Goal: Check status

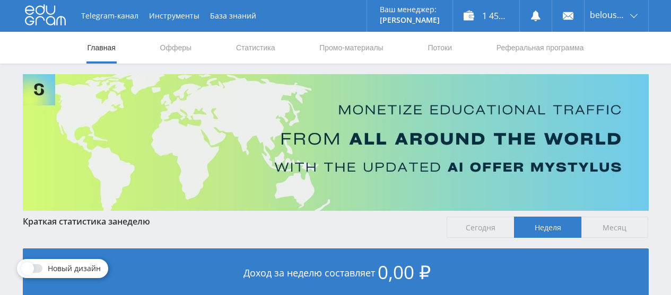
click at [252, 48] on link "Статистика" at bounding box center [255, 48] width 41 height 32
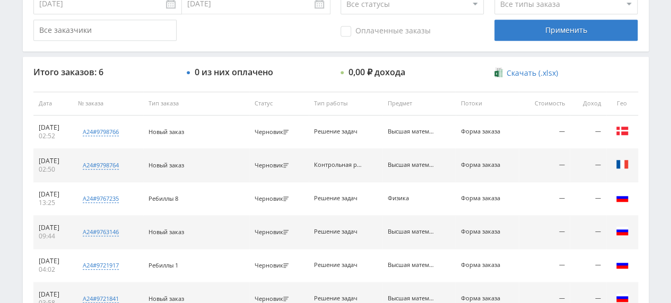
click at [226, 85] on div "Итого заказов: 6 0 из них оплачено 0,00 ₽ дохода Скачать (.xlsx) Дата № заказа …" at bounding box center [336, 196] width 626 height 278
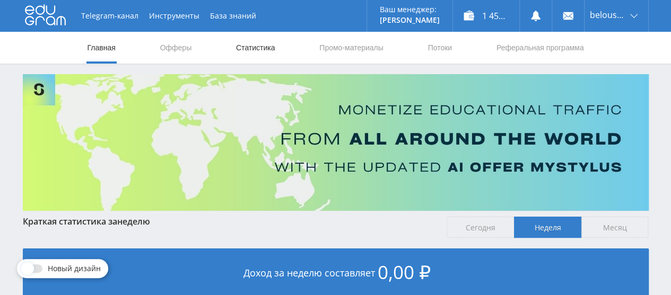
click at [238, 49] on link "Статистика" at bounding box center [255, 48] width 41 height 32
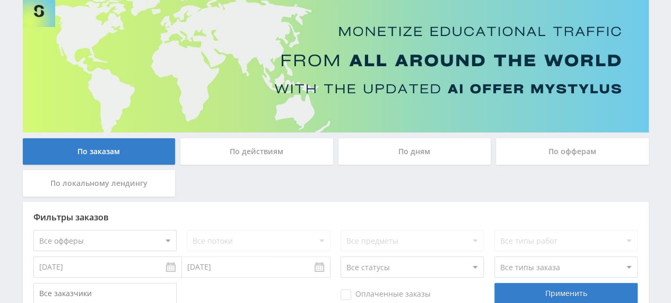
scroll to position [65, 0]
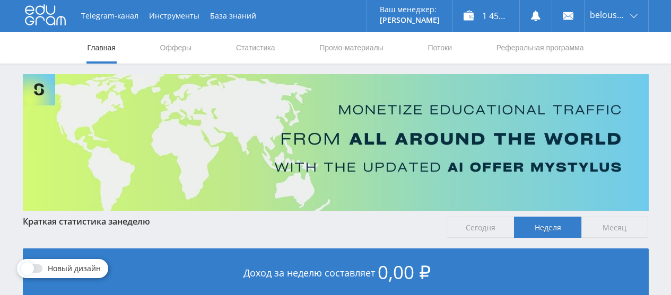
click at [242, 47] on link "Статистика" at bounding box center [255, 48] width 41 height 32
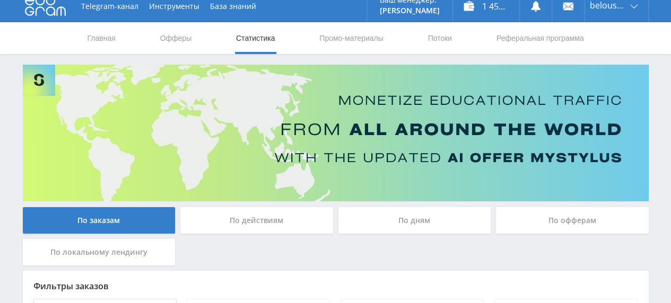
scroll to position [8, 0]
